Goal: Task Accomplishment & Management: Manage account settings

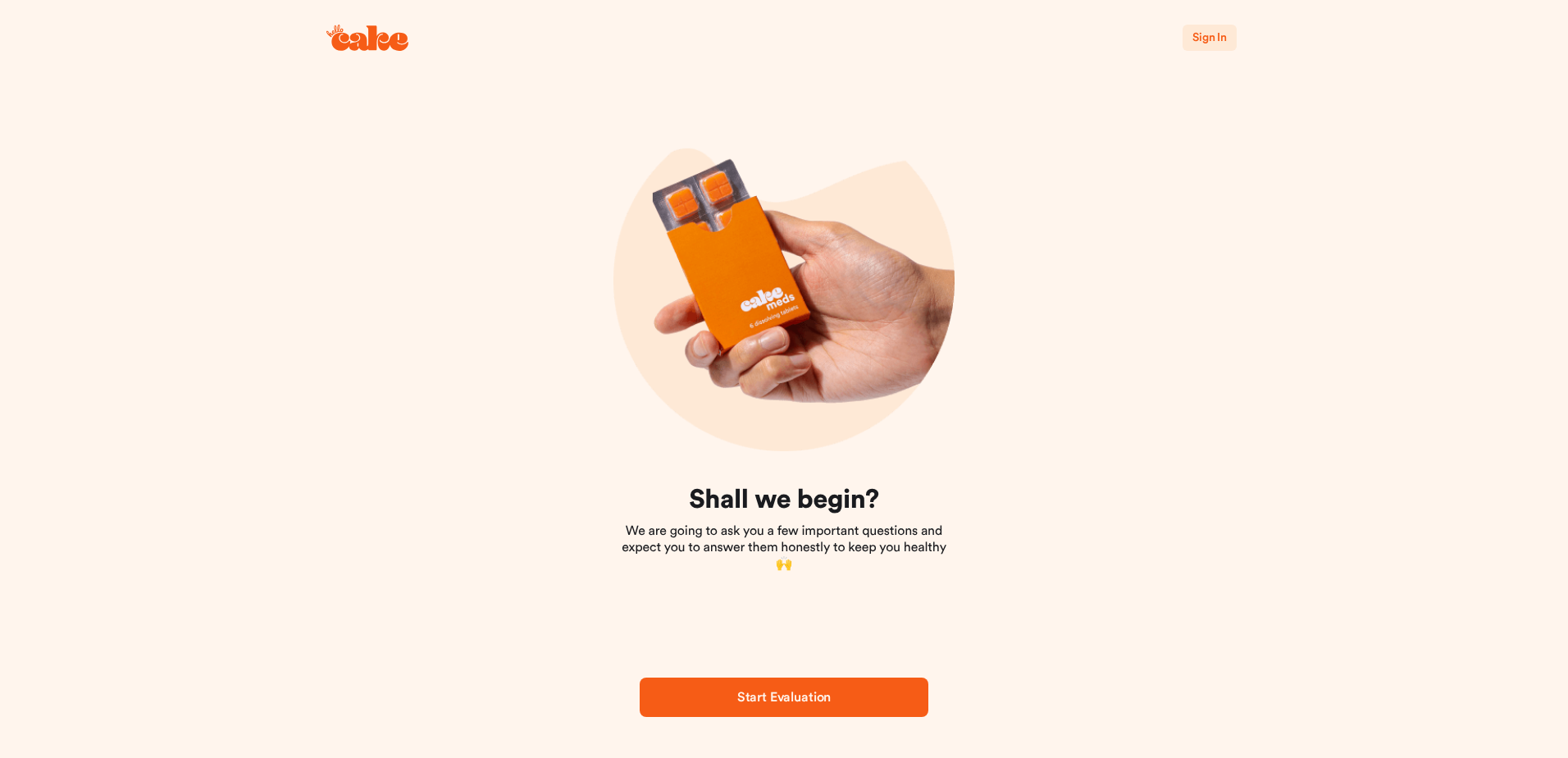
click at [793, 695] on span "Start Evaluation" at bounding box center [784, 696] width 93 height 13
click at [1212, 40] on span "Sign In" at bounding box center [1209, 38] width 34 height 12
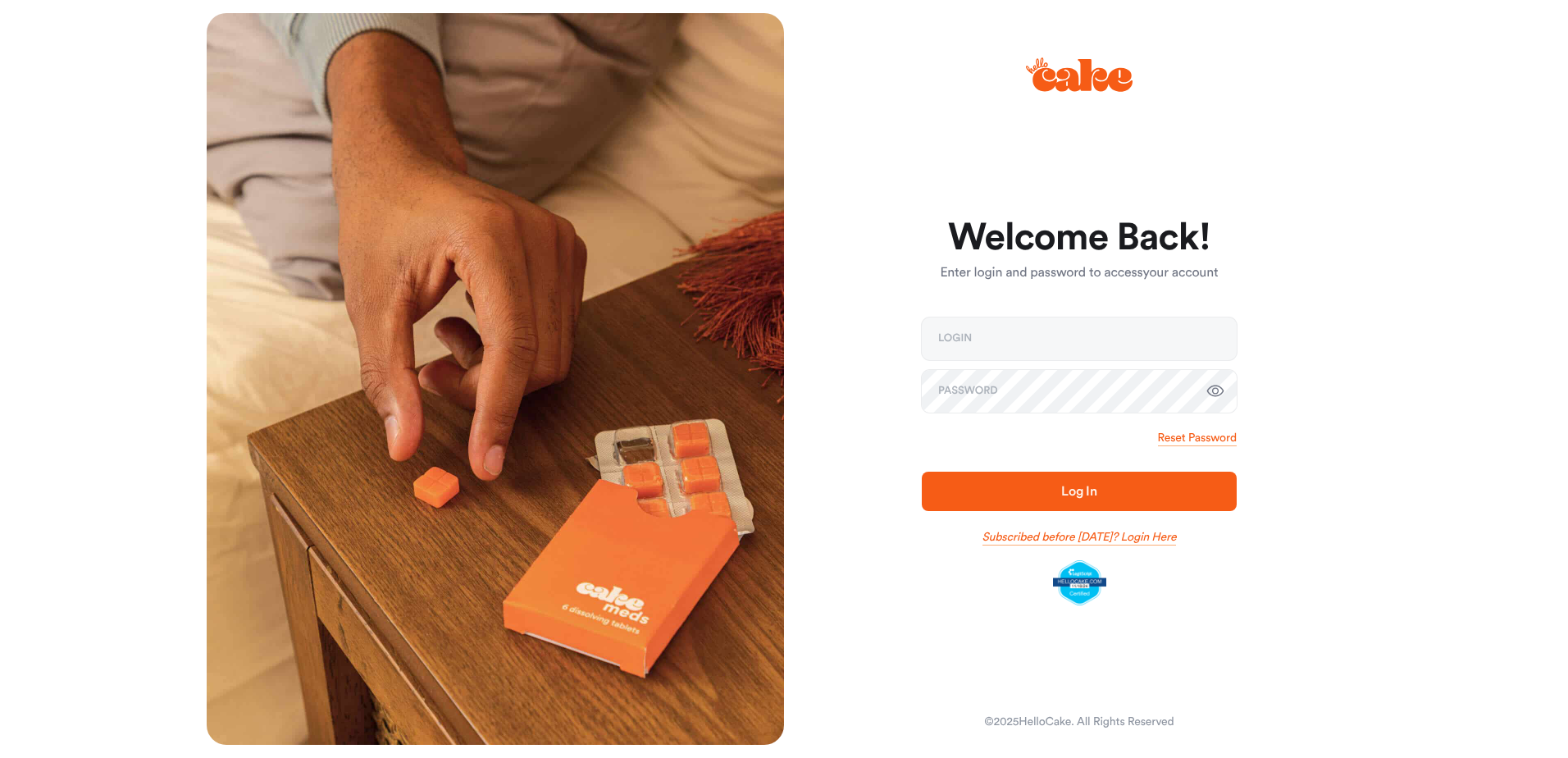
click at [1044, 537] on link "Subscribed before Nov 1 2024? Login Here" at bounding box center [1080, 536] width 194 height 17
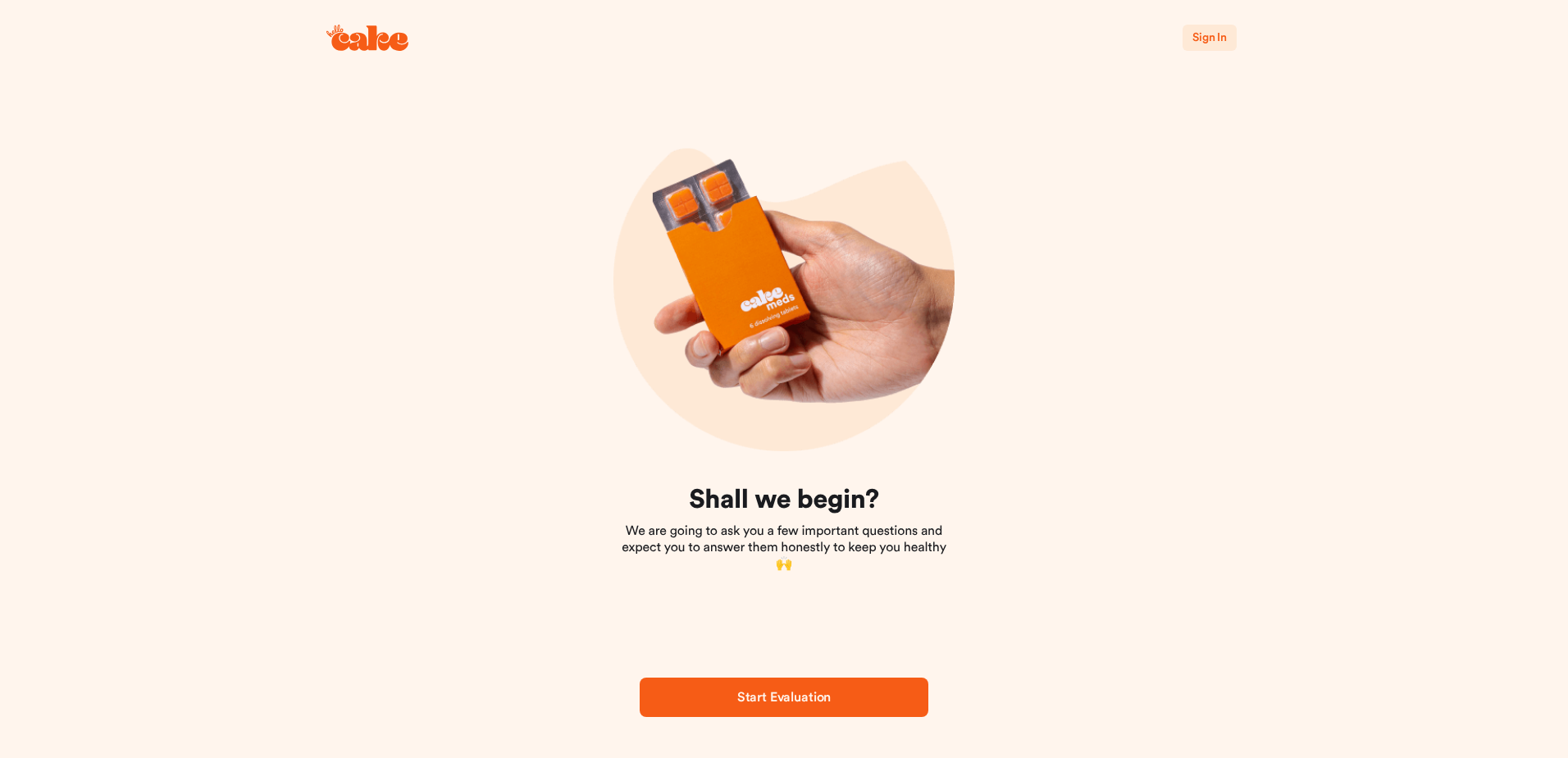
click at [1204, 38] on span "Sign In" at bounding box center [1209, 38] width 34 height 12
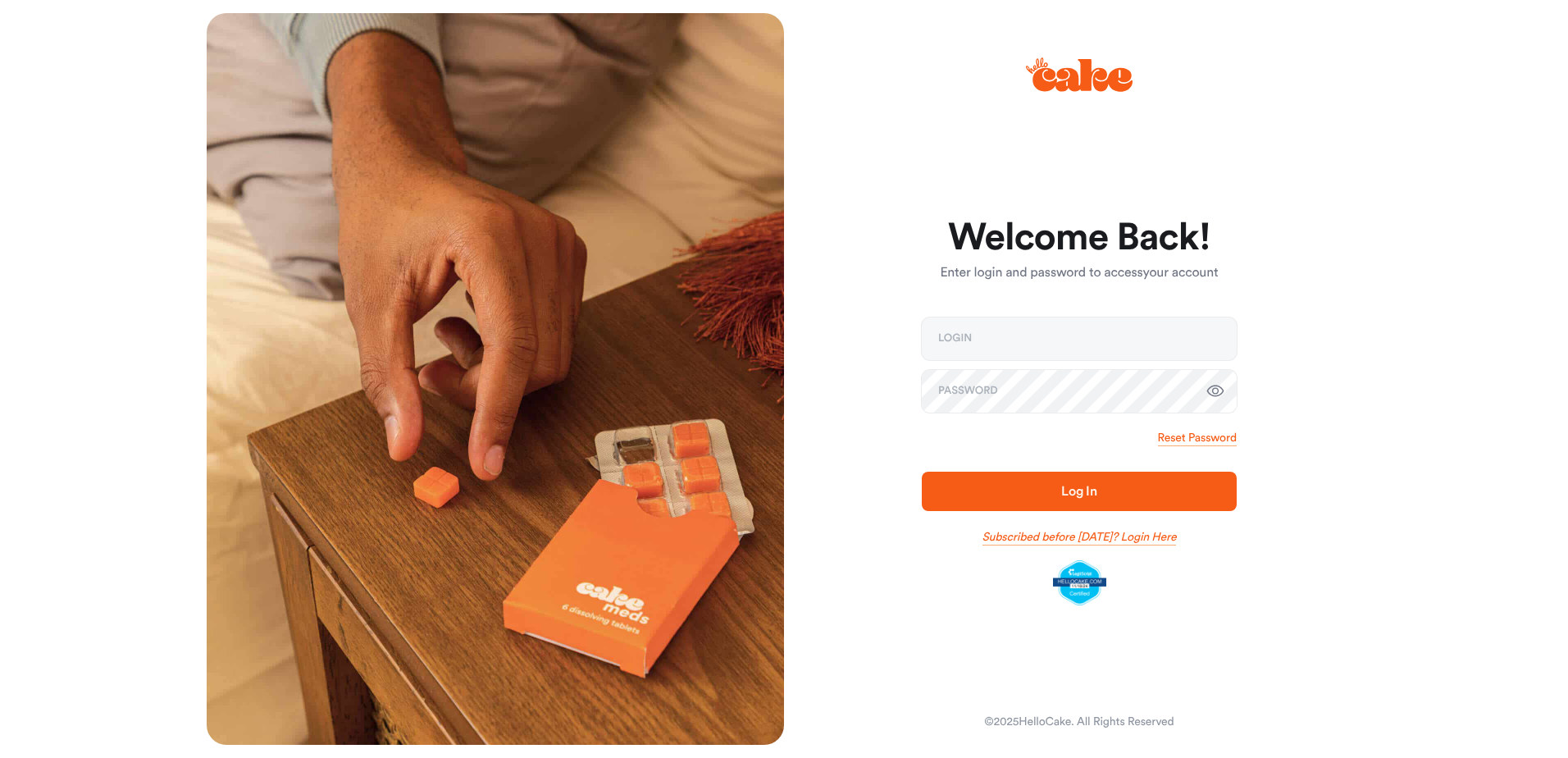
click at [1049, 538] on link "Subscribed before Nov 1 2024? Login Here" at bounding box center [1080, 536] width 194 height 17
click at [1153, 539] on link "Subscribed before [DATE]? Login Here" at bounding box center [1080, 536] width 194 height 17
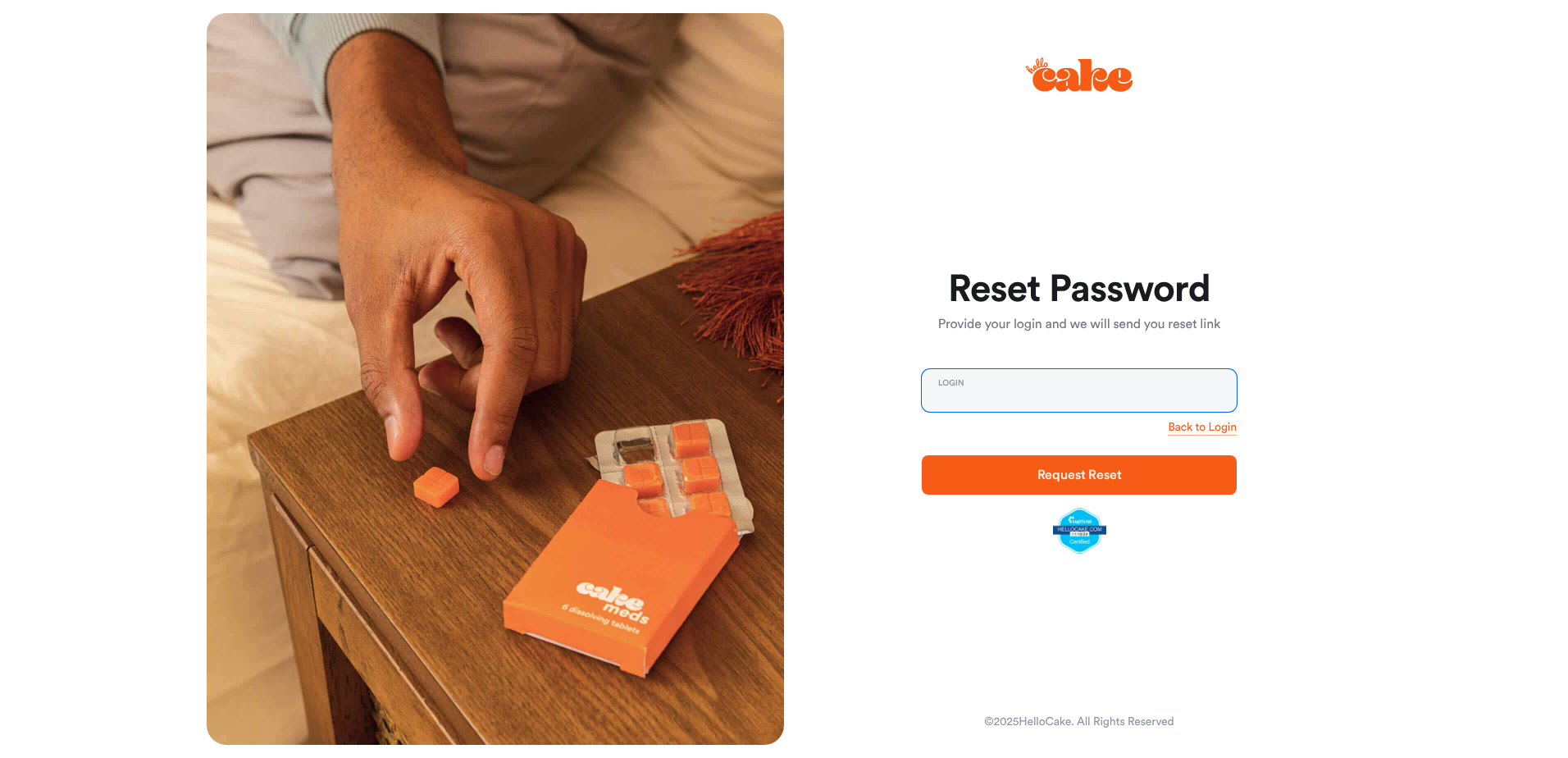
click at [968, 384] on input "email" at bounding box center [1079, 389] width 315 height 42
type input "**********"
click at [1091, 476] on span "Request Reset" at bounding box center [1080, 475] width 84 height 13
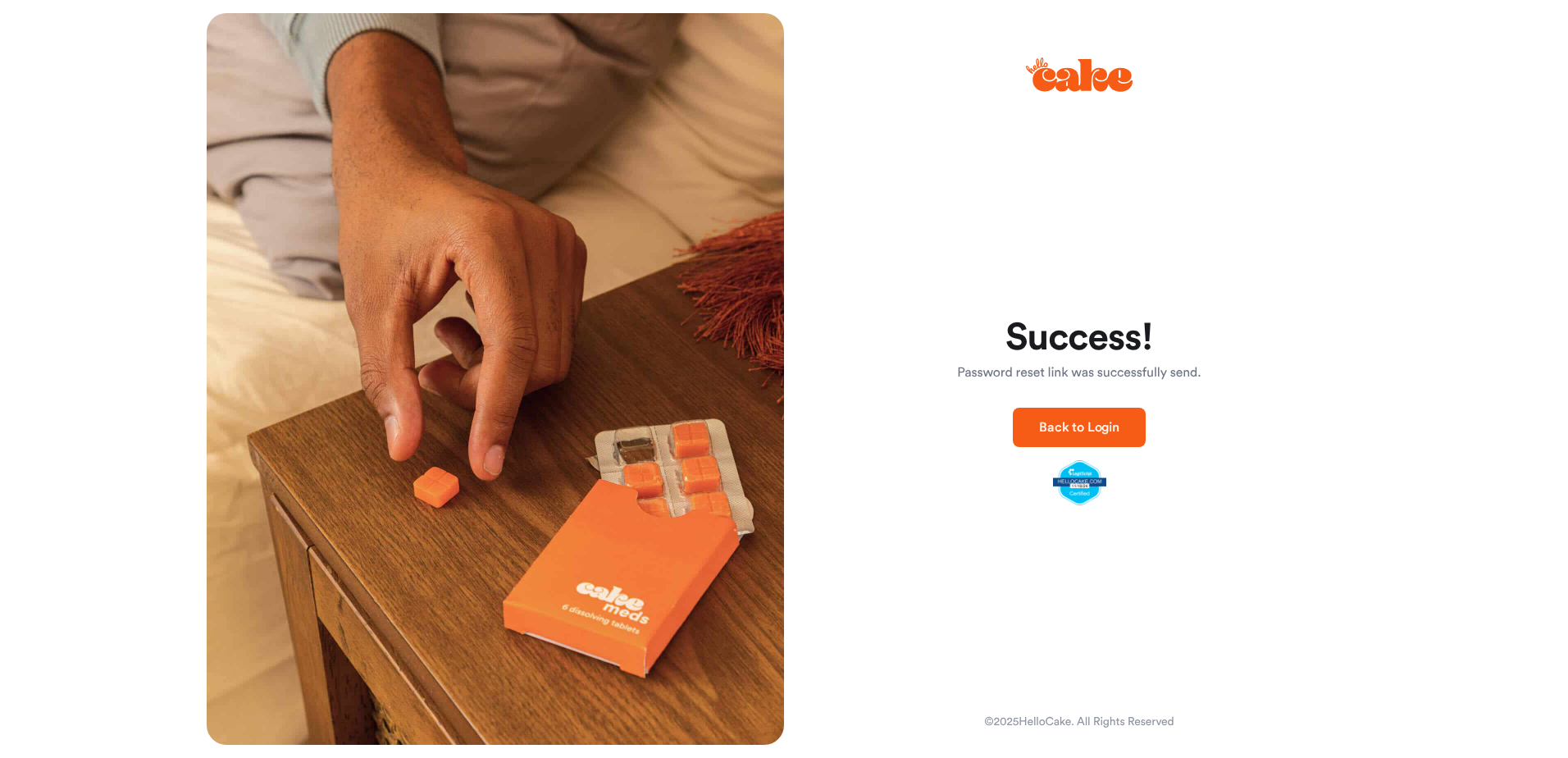
click at [1085, 427] on span "Back to Login" at bounding box center [1080, 427] width 80 height 13
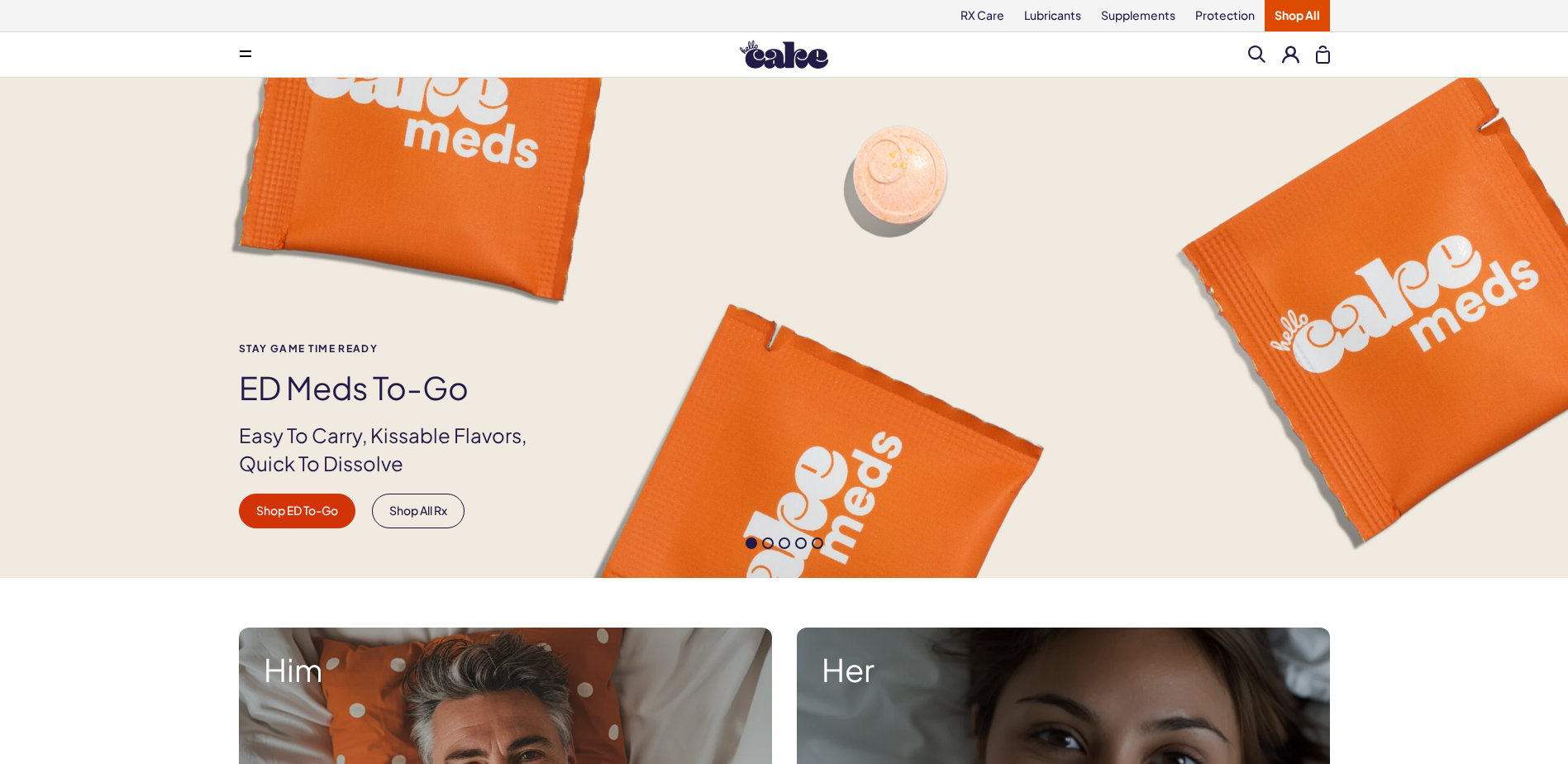
click at [1294, 56] on button at bounding box center [1291, 54] width 18 height 18
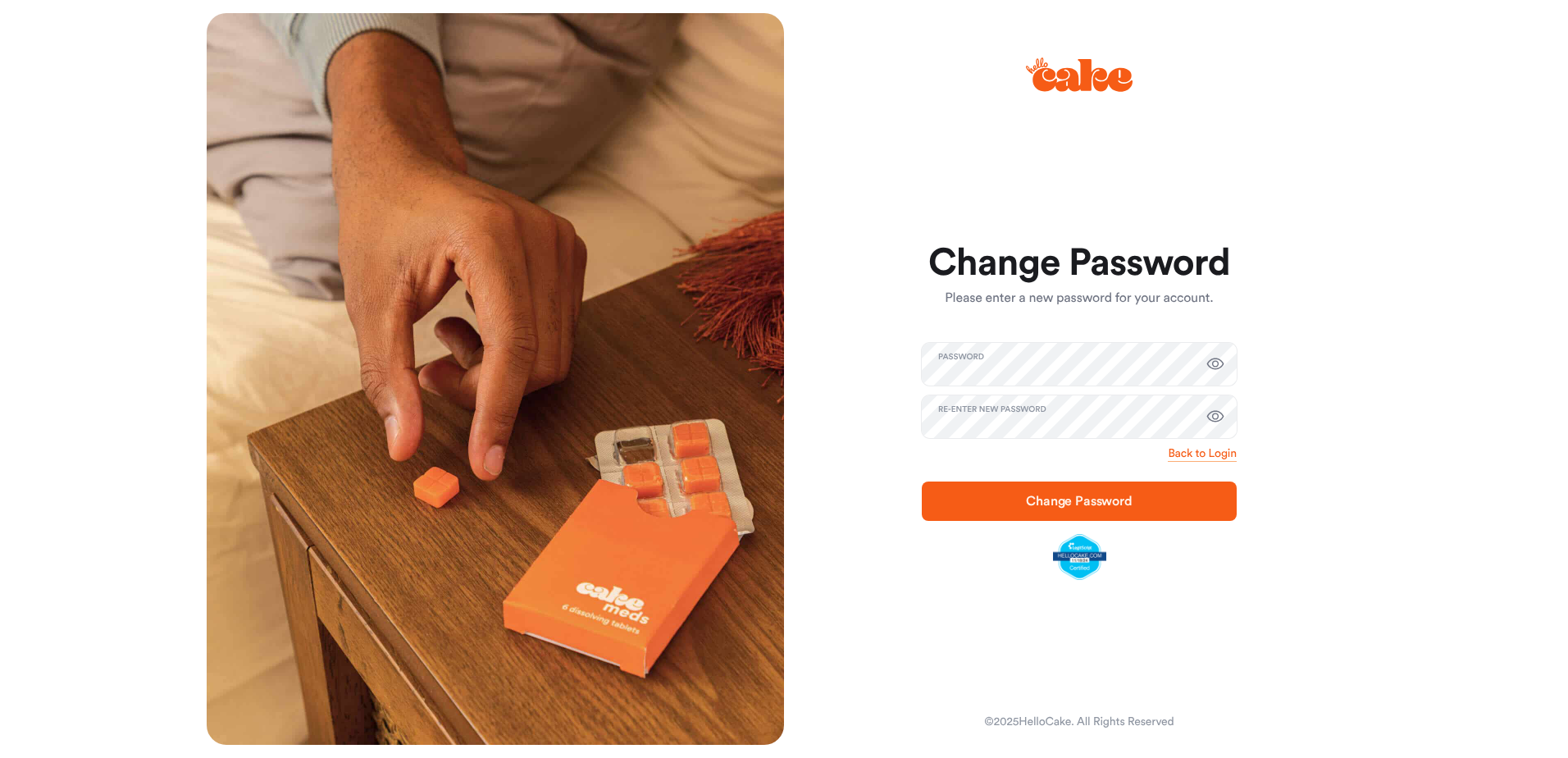
click at [1214, 366] on icon "button" at bounding box center [1216, 364] width 18 height 12
click at [1214, 366] on icon "button" at bounding box center [1216, 365] width 18 height 16
click at [1093, 496] on span "Change Password" at bounding box center [1079, 500] width 107 height 13
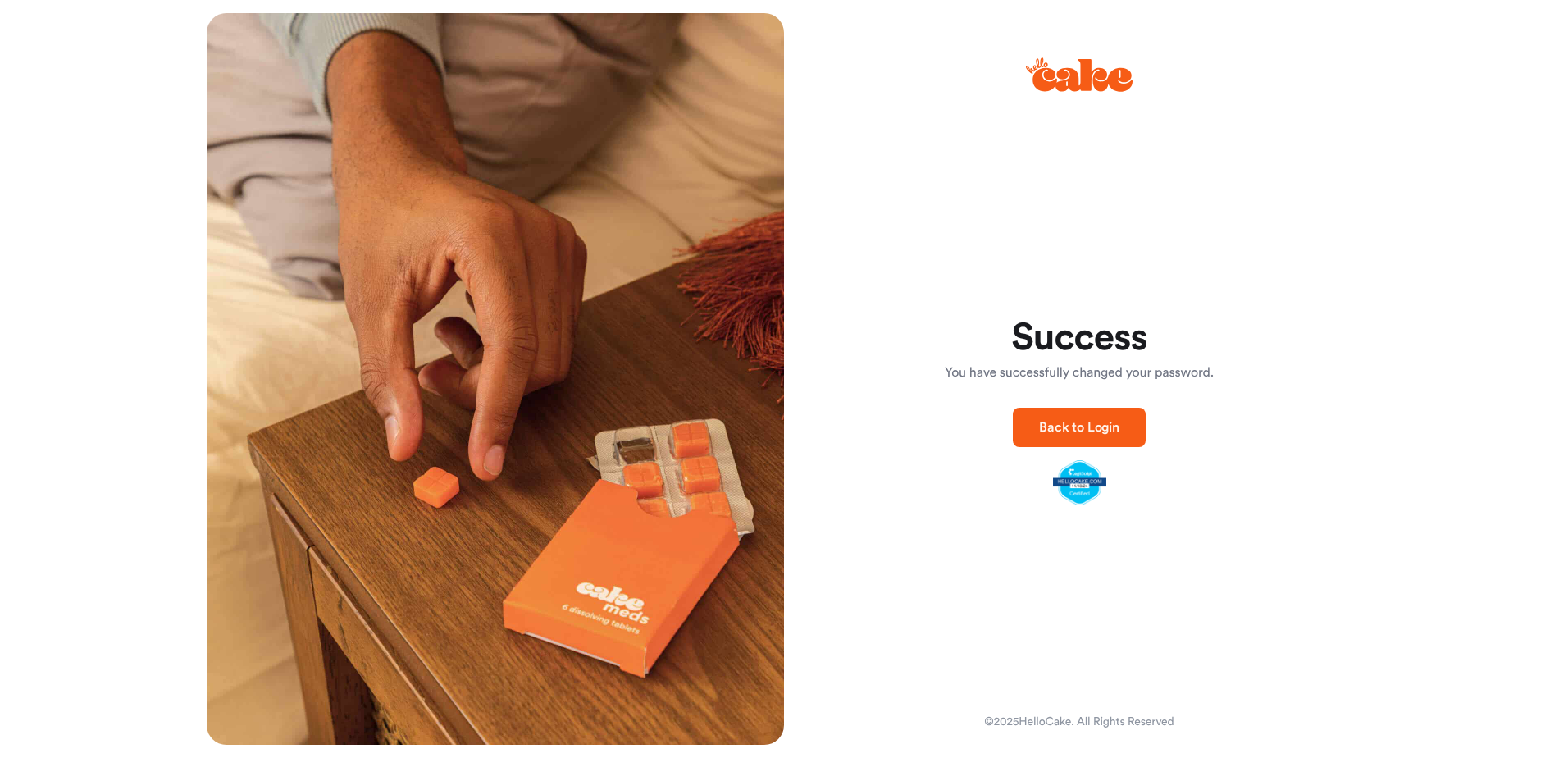
click at [1083, 421] on span "Back to Login" at bounding box center [1080, 427] width 80 height 13
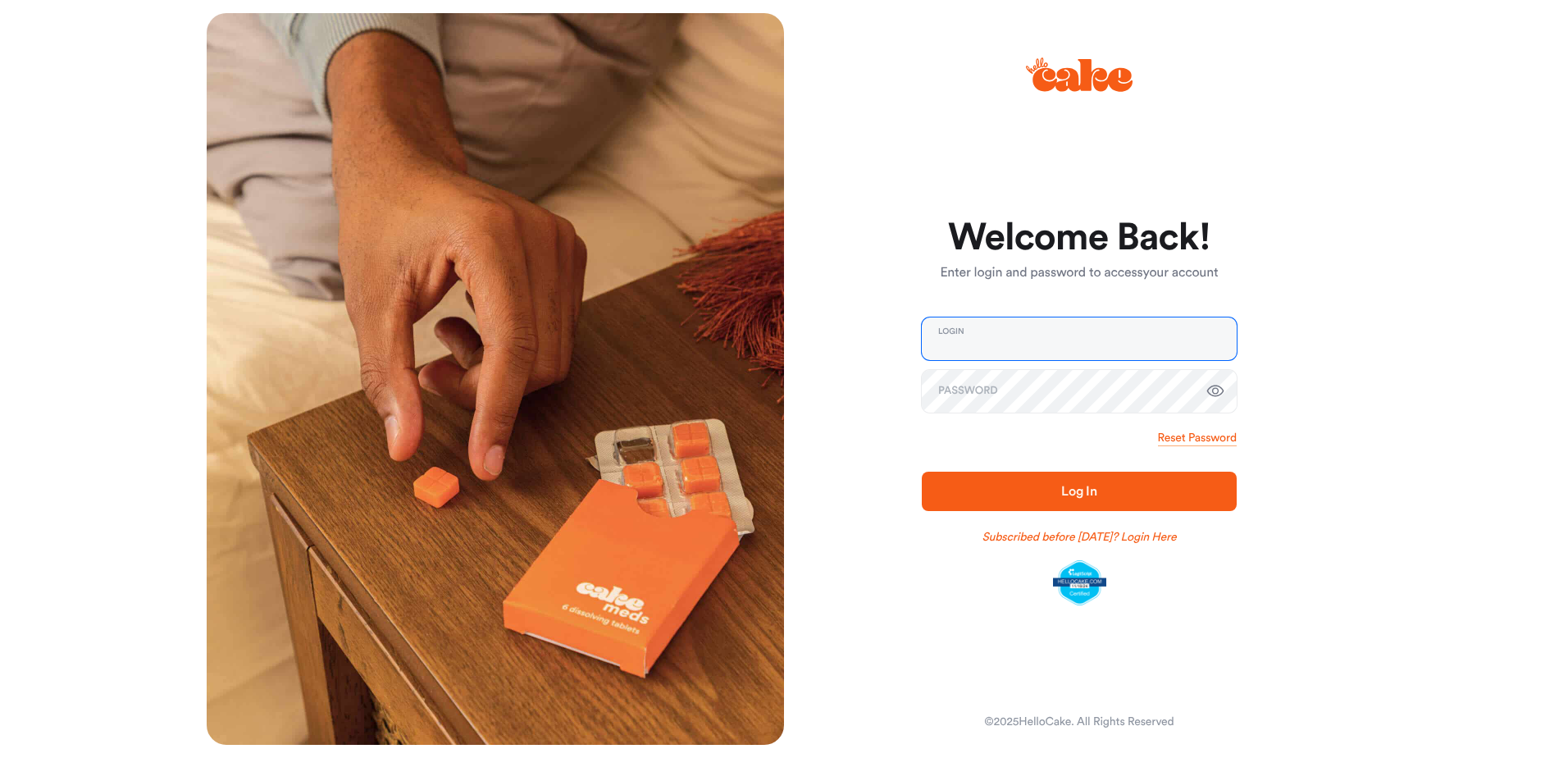
click at [944, 339] on input "email" at bounding box center [1079, 338] width 315 height 42
type input "**********"
click at [1087, 486] on span "Log In" at bounding box center [1079, 490] width 36 height 13
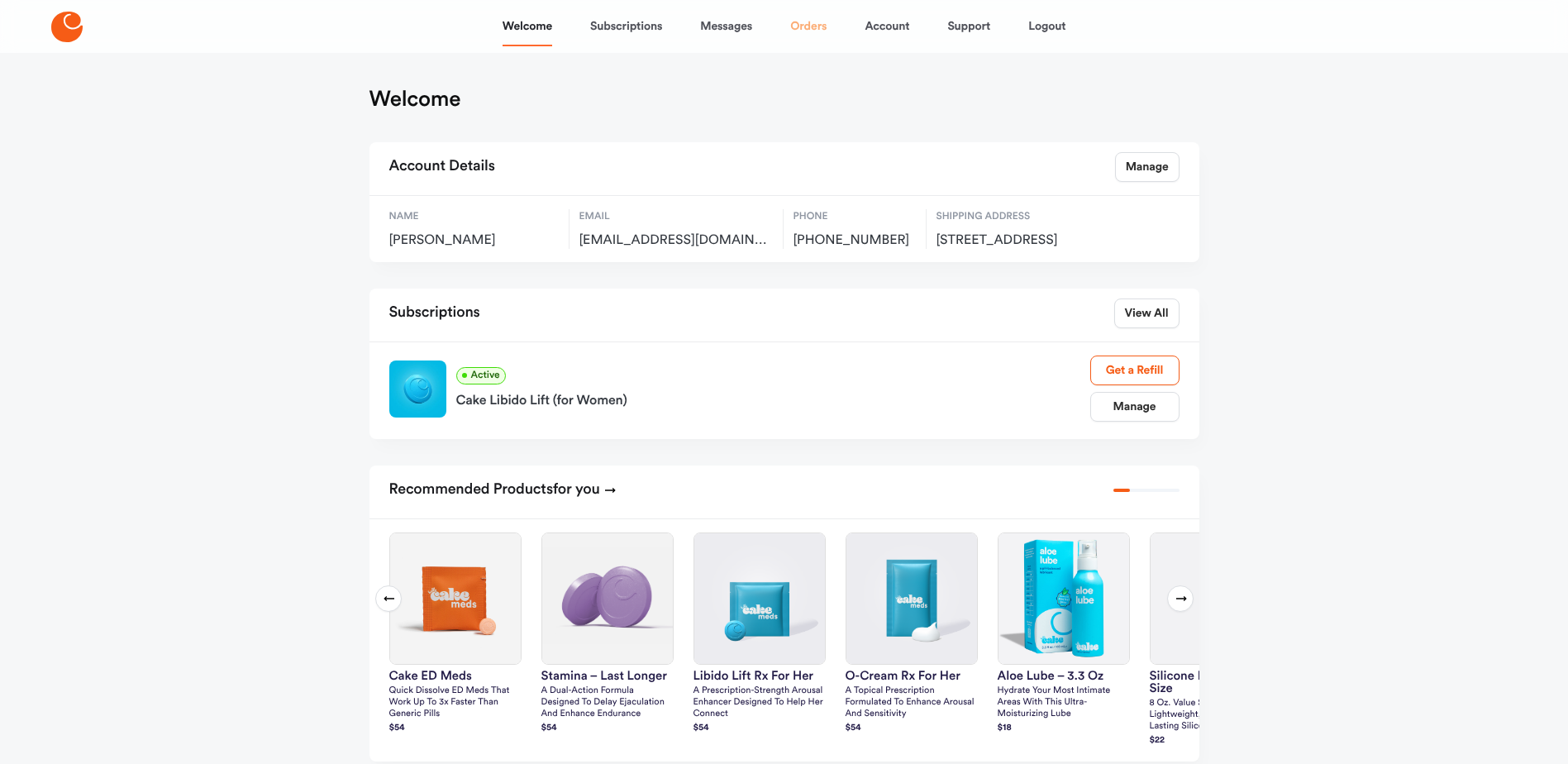
click at [809, 24] on link "Orders" at bounding box center [808, 27] width 37 height 40
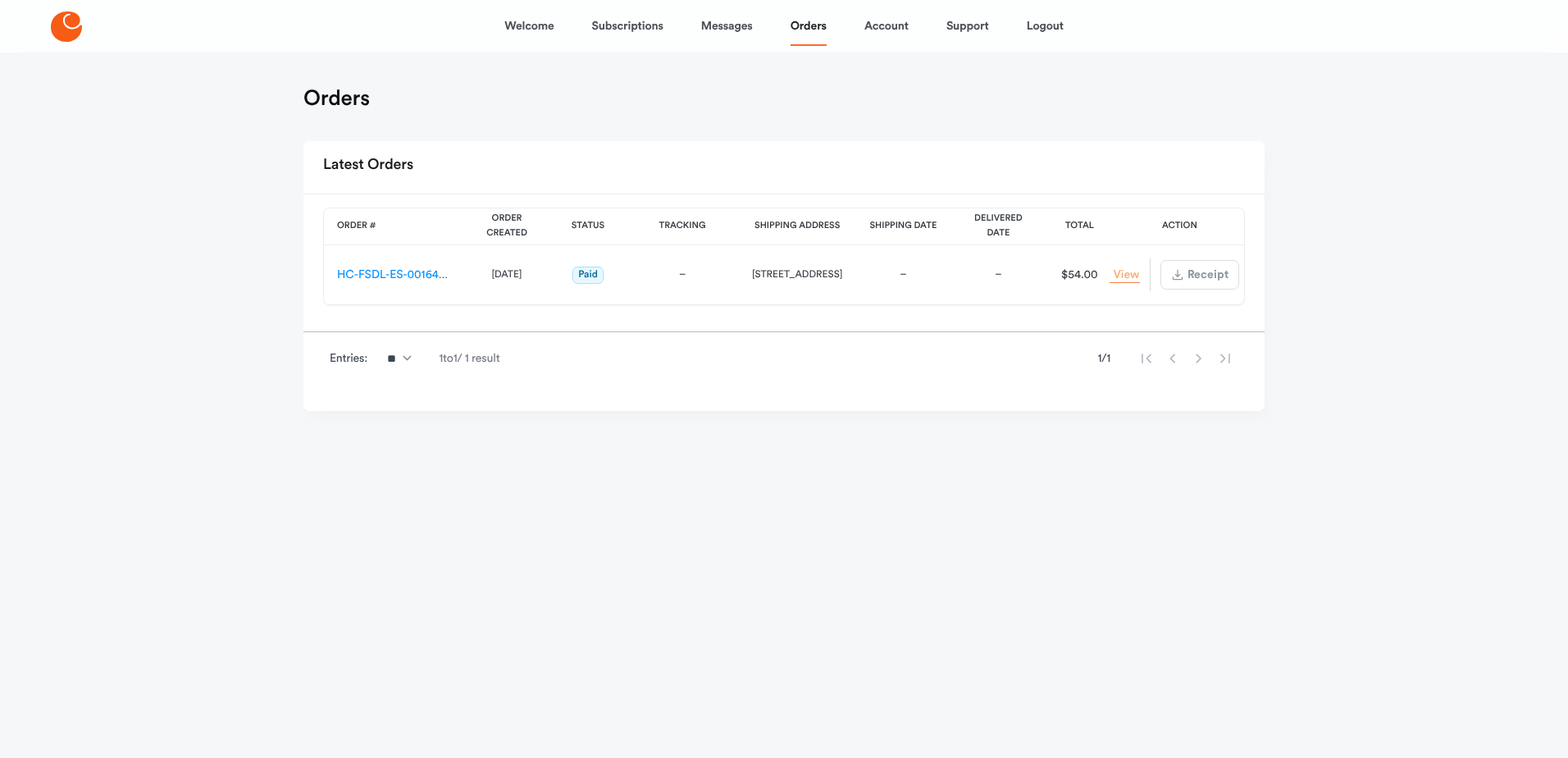
click at [1127, 278] on link "View Order" at bounding box center [1125, 276] width 29 height 16
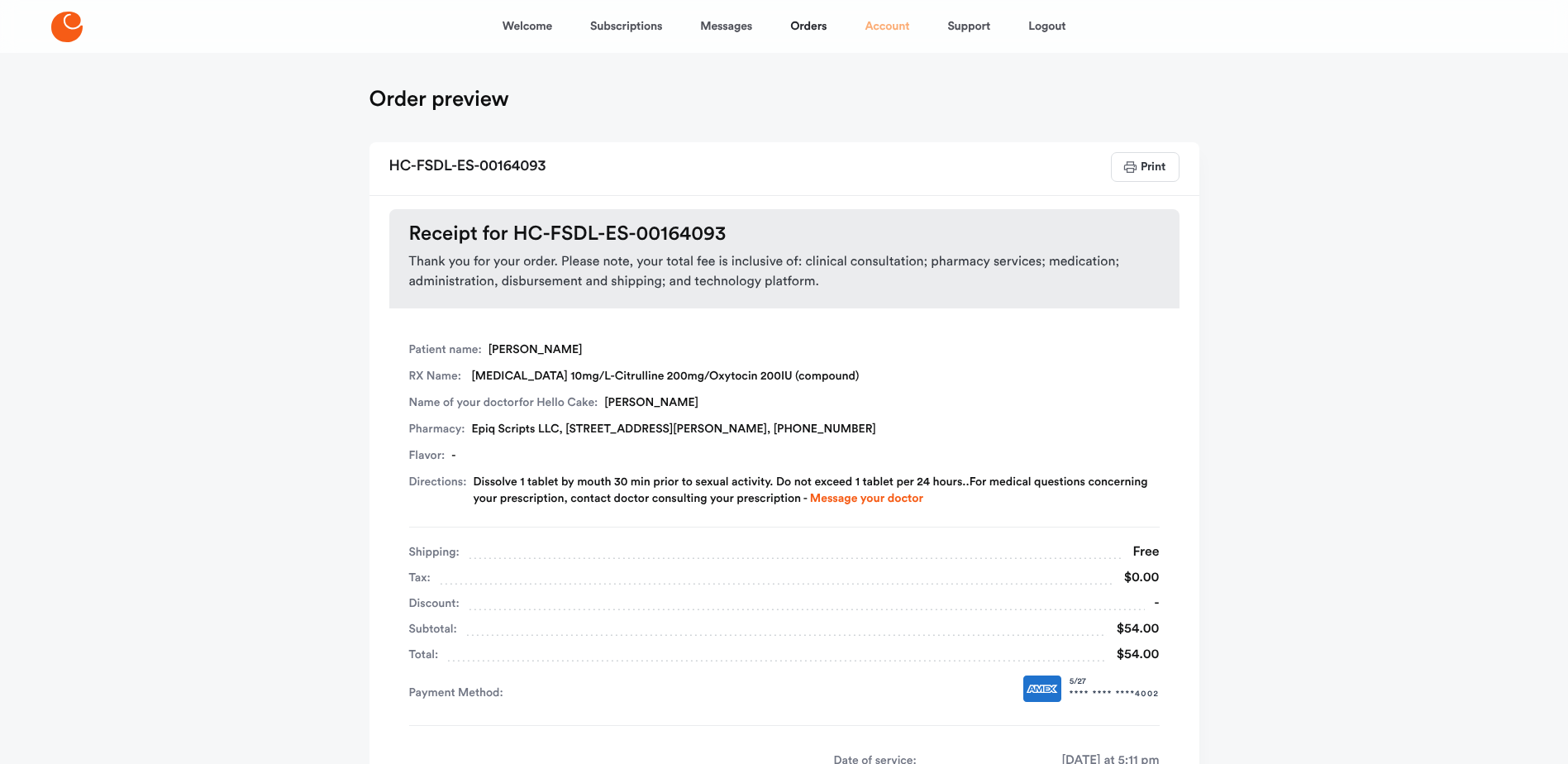
click at [876, 22] on link "Account" at bounding box center [887, 27] width 44 height 40
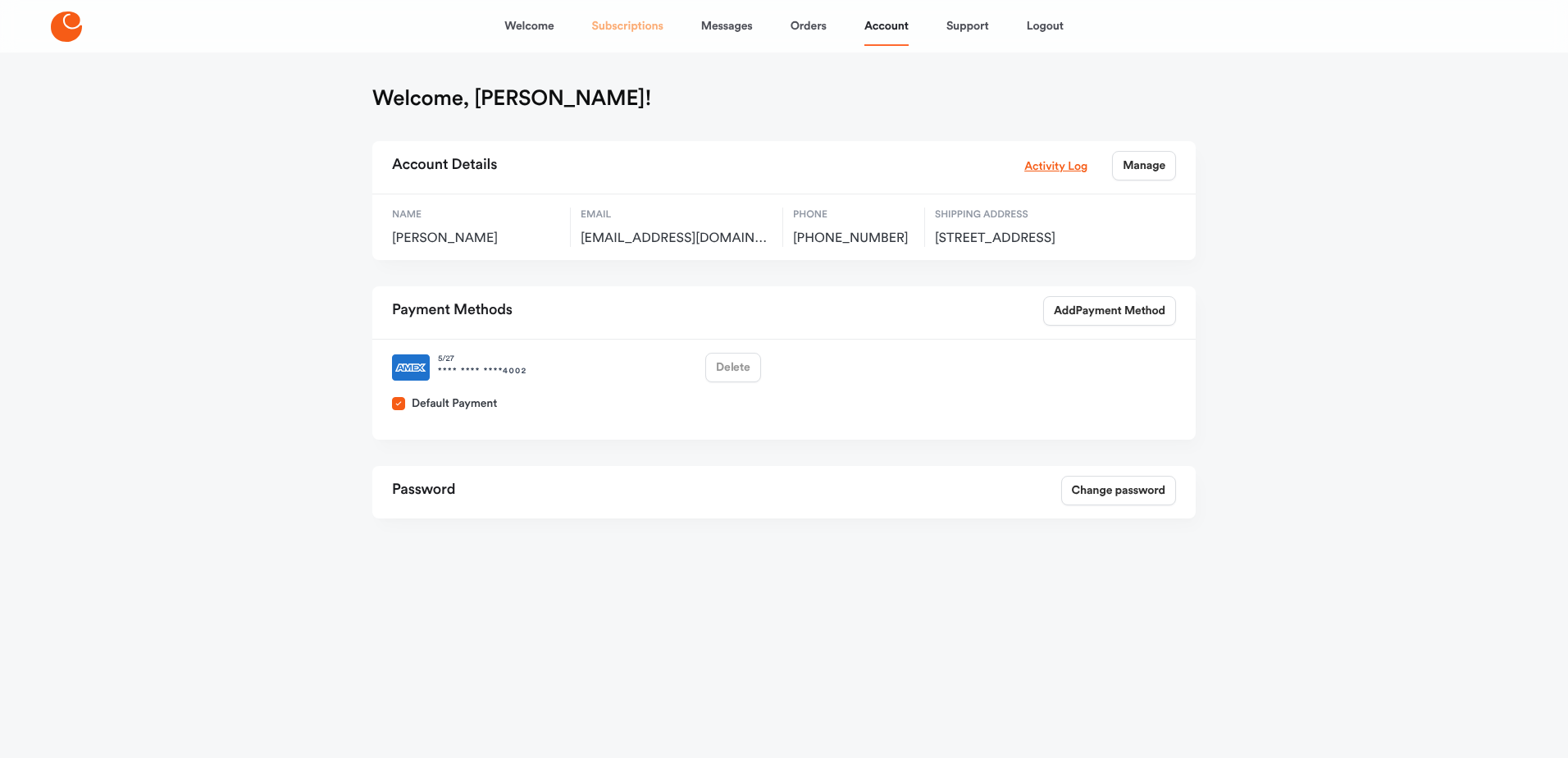
click at [619, 28] on link "Subscriptions" at bounding box center [628, 26] width 72 height 39
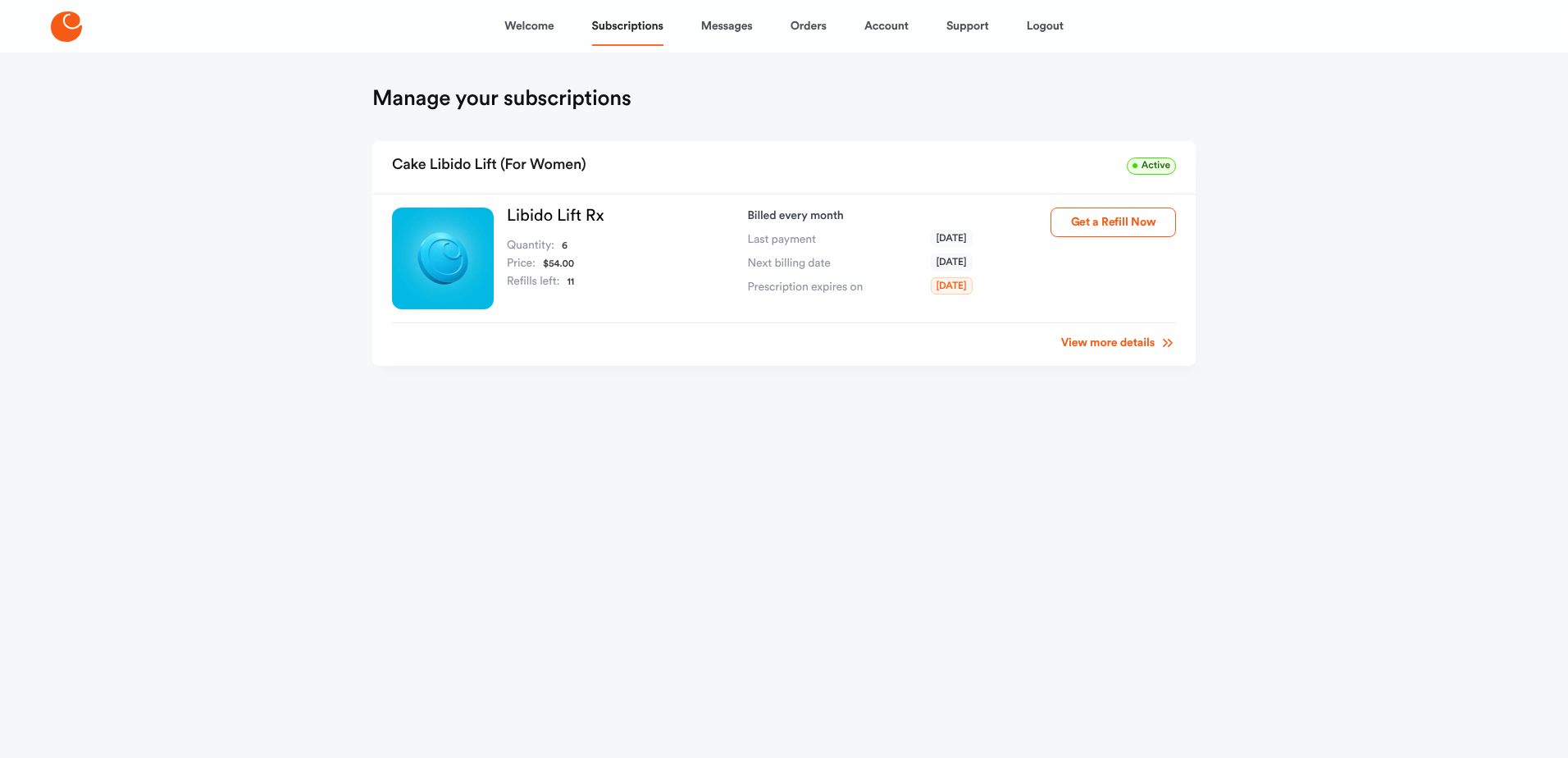
click at [1148, 347] on link "View more details" at bounding box center [1118, 342] width 115 height 17
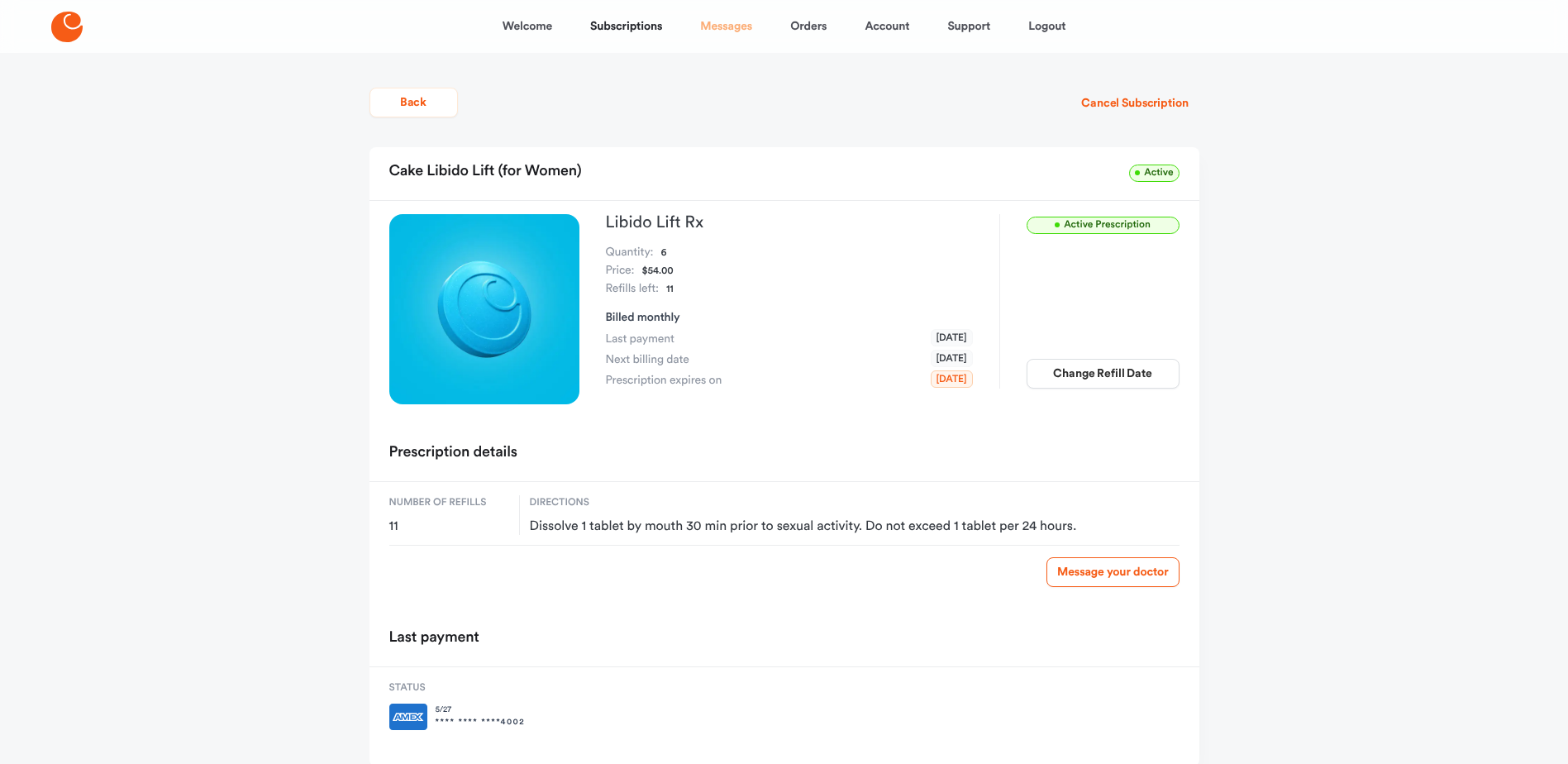
click at [724, 27] on link "Messages" at bounding box center [726, 27] width 52 height 40
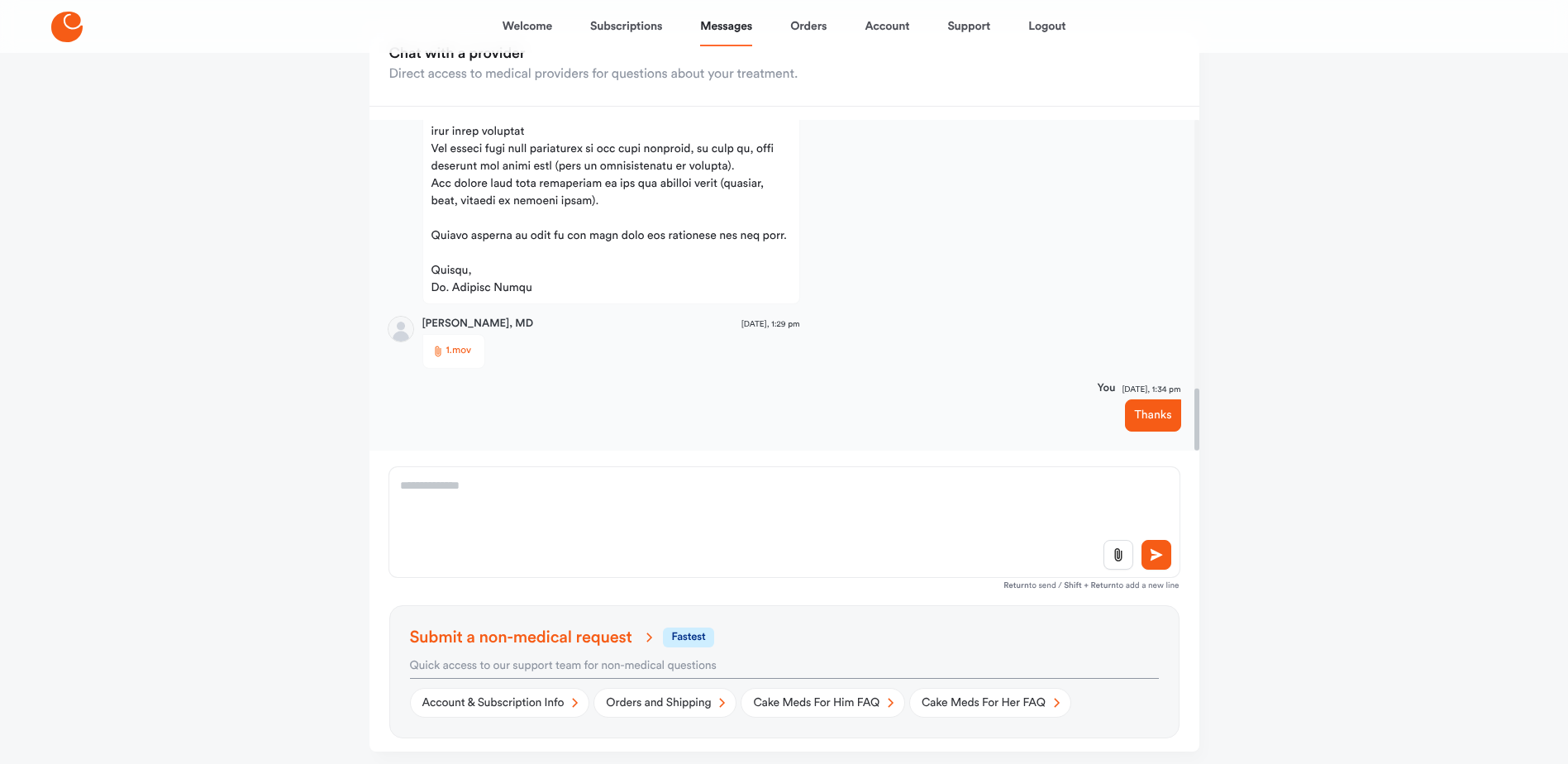
scroll to position [166, 0]
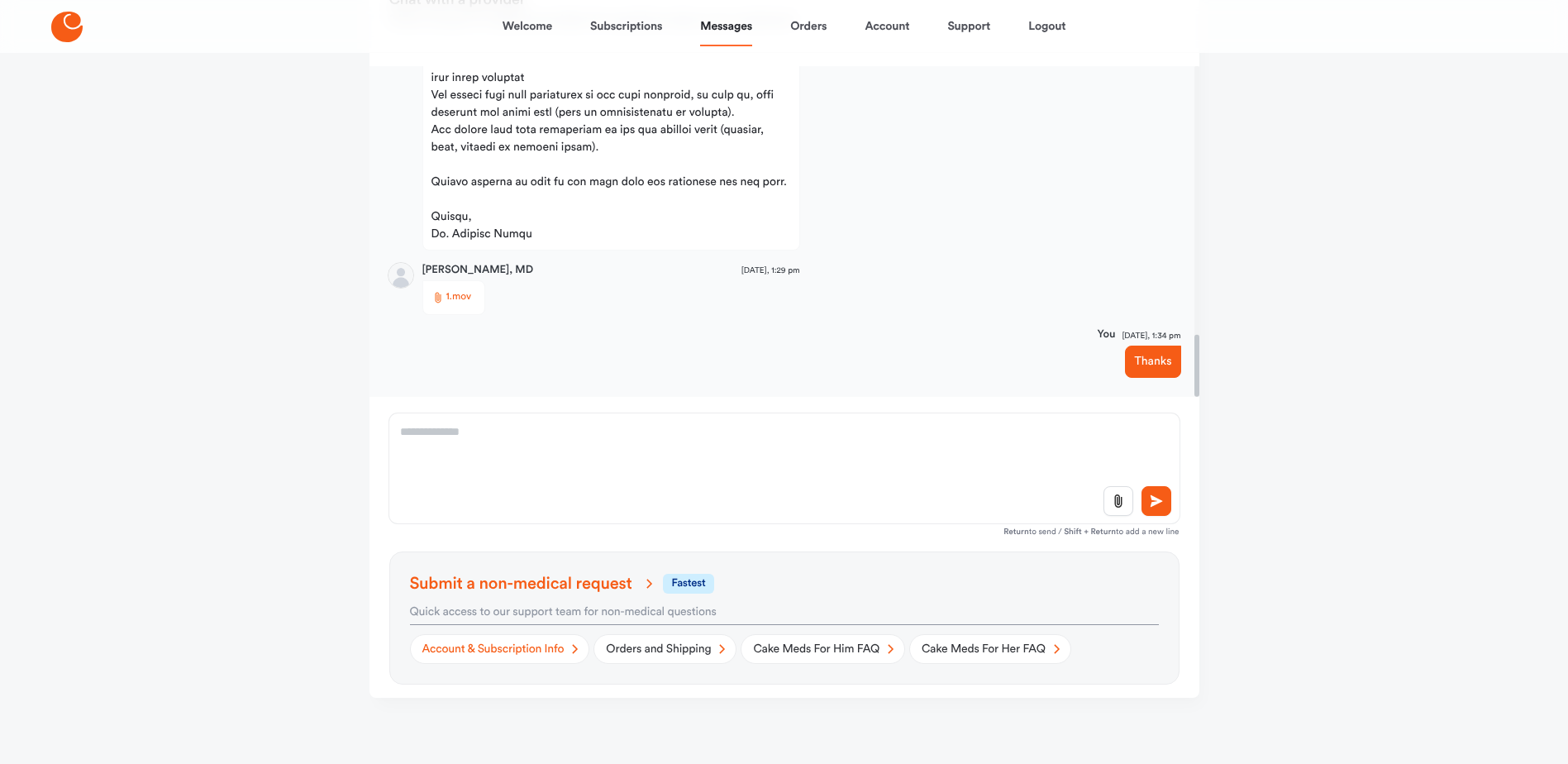
click at [493, 649] on link "Account & Subscription Info" at bounding box center [500, 648] width 180 height 30
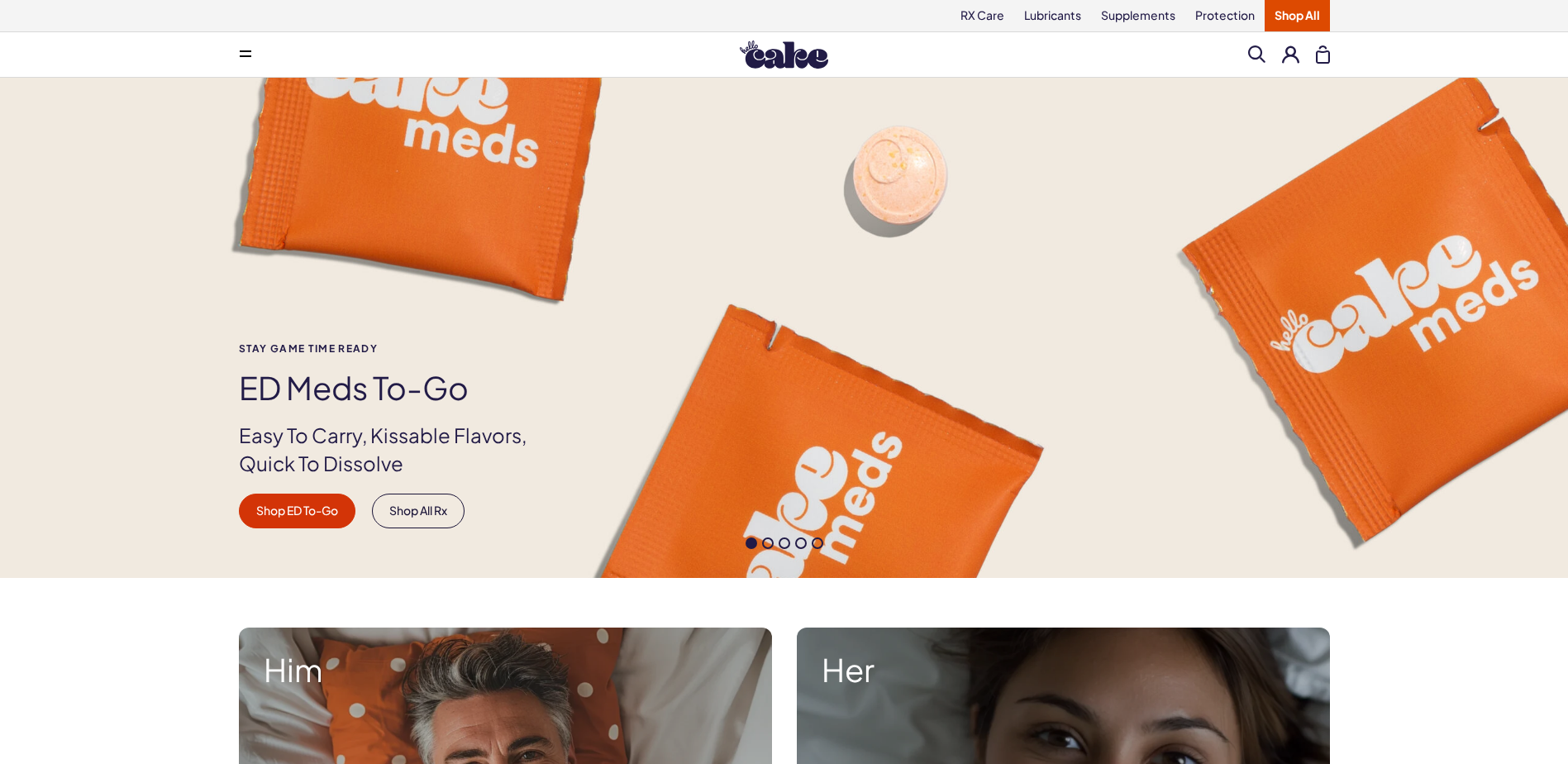
click at [1295, 57] on button at bounding box center [1291, 54] width 18 height 18
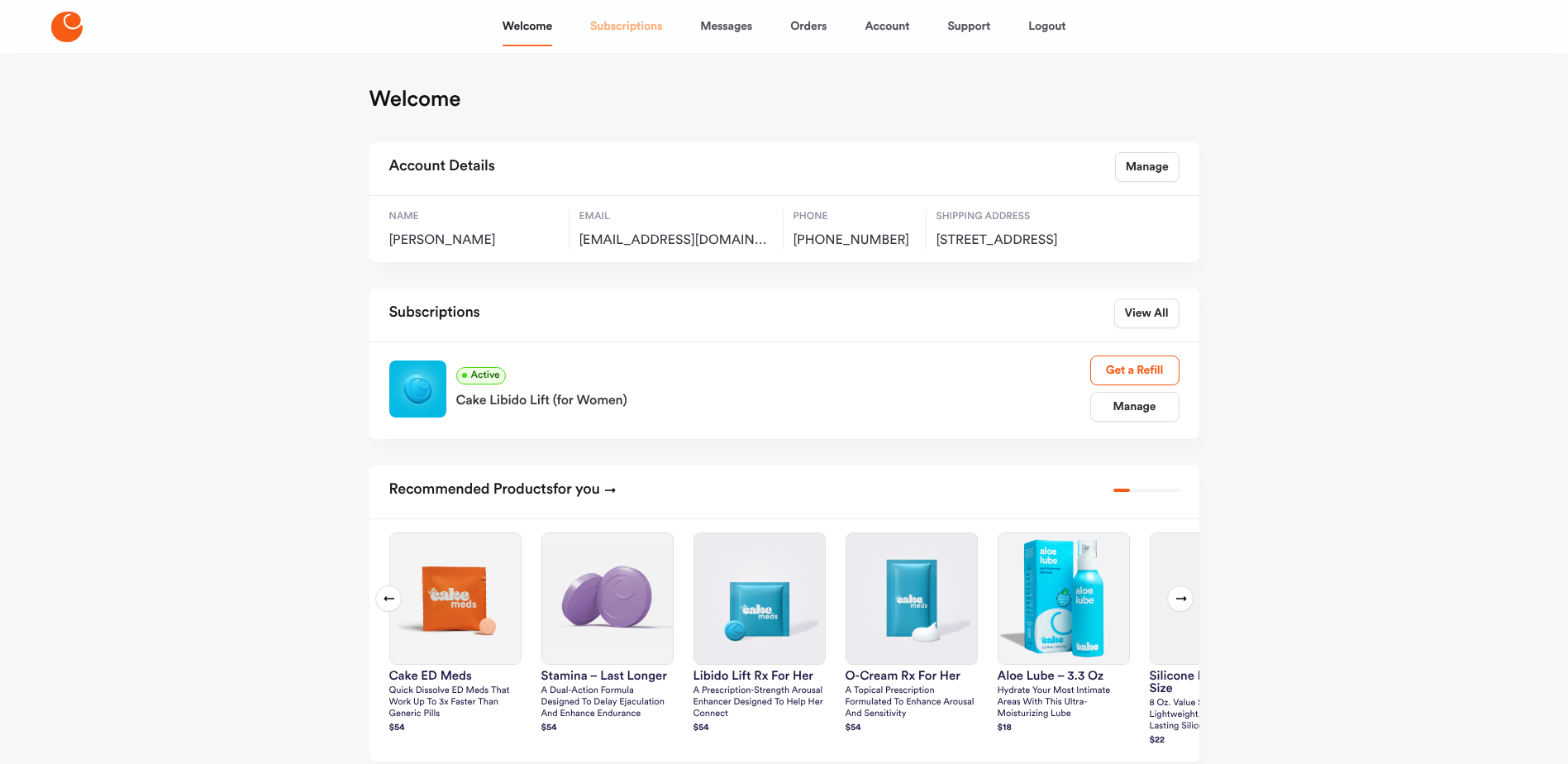
click at [627, 28] on link "Subscriptions" at bounding box center [626, 27] width 72 height 40
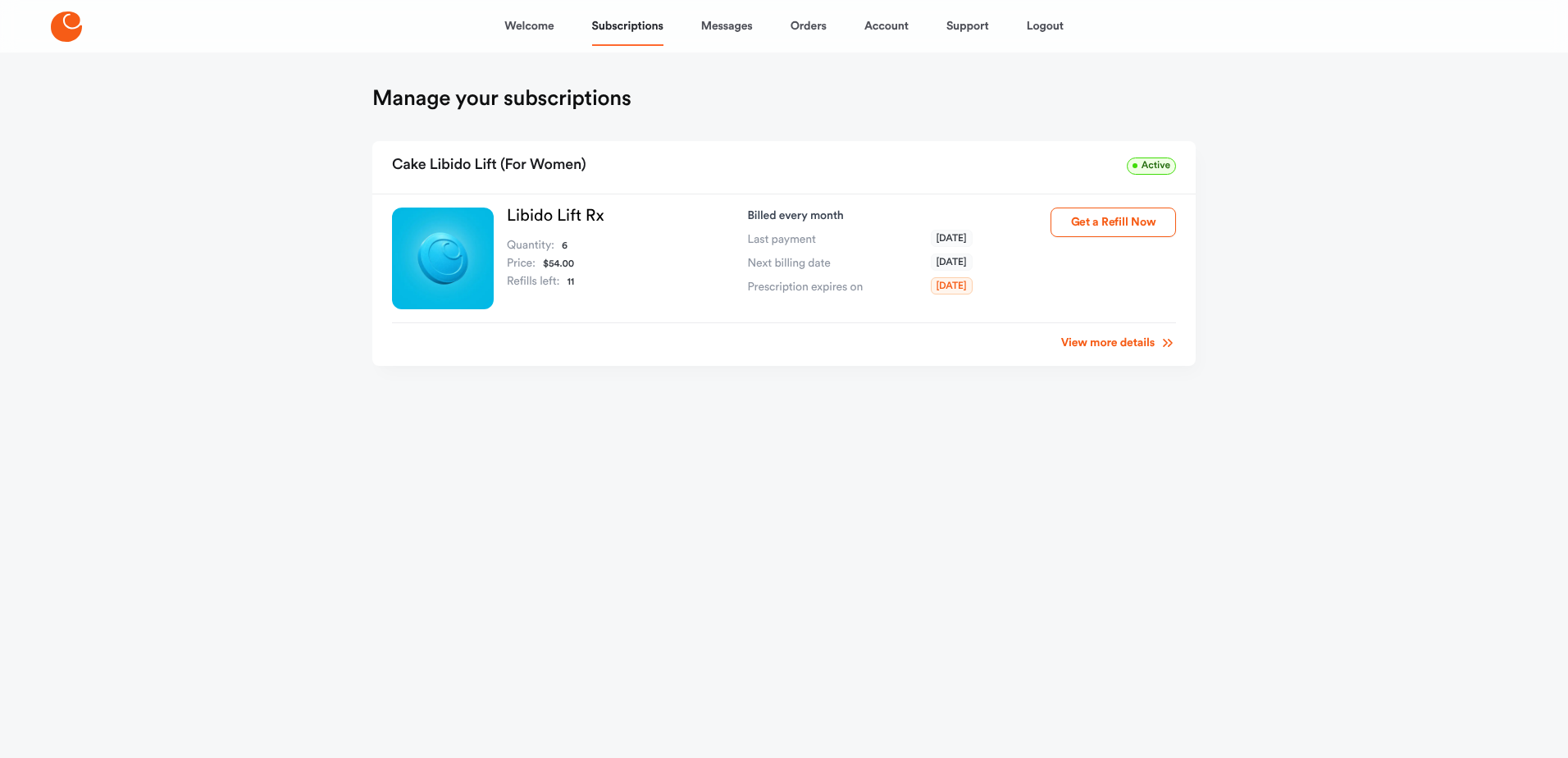
click at [1132, 344] on link "View more details" at bounding box center [1118, 342] width 115 height 17
